Goal: Transaction & Acquisition: Book appointment/travel/reservation

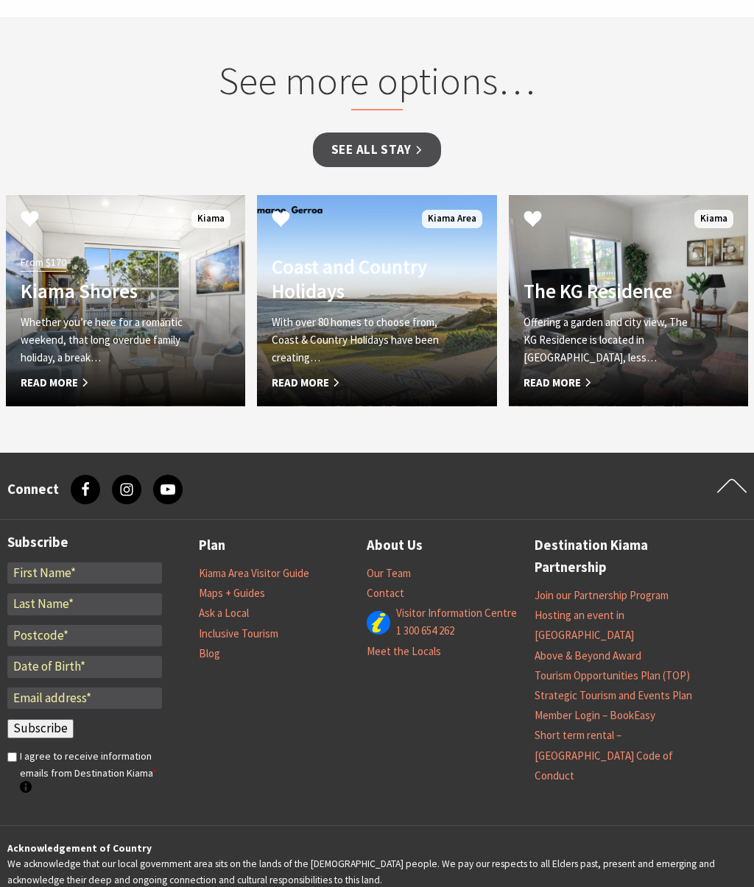
scroll to position [1287, 0]
click at [577, 374] on span "Read More" at bounding box center [611, 383] width 175 height 18
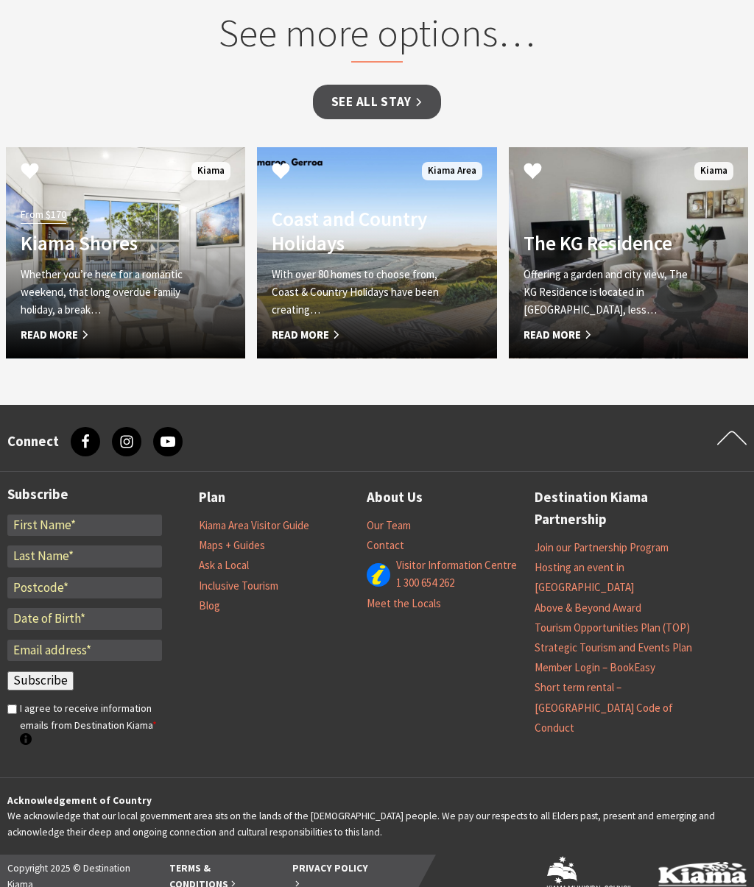
scroll to position [1374, 0]
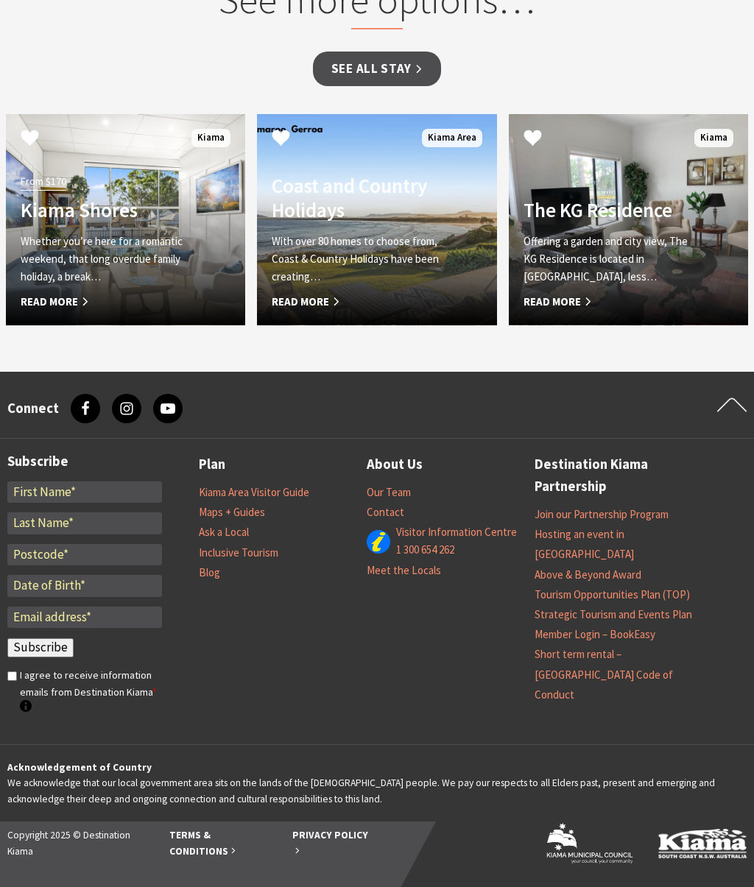
click at [153, 266] on p "Whether you’re here for a romantic weekend, that long overdue family holiday, a…" at bounding box center [108, 259] width 175 height 53
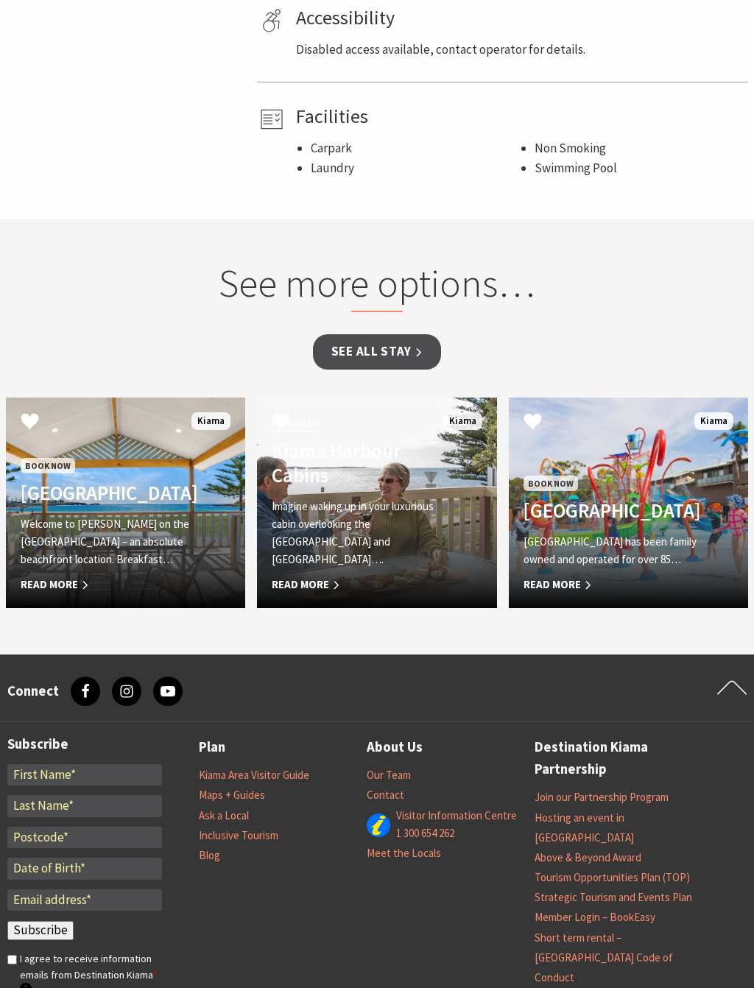
scroll to position [993, 0]
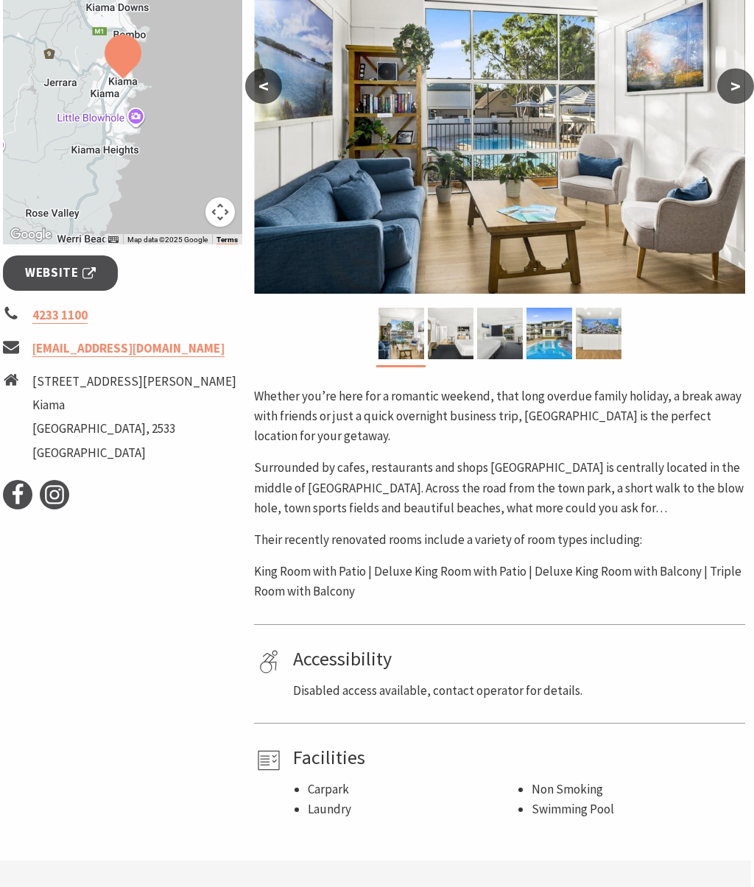
scroll to position [331, 2]
